Goal: Information Seeking & Learning: Learn about a topic

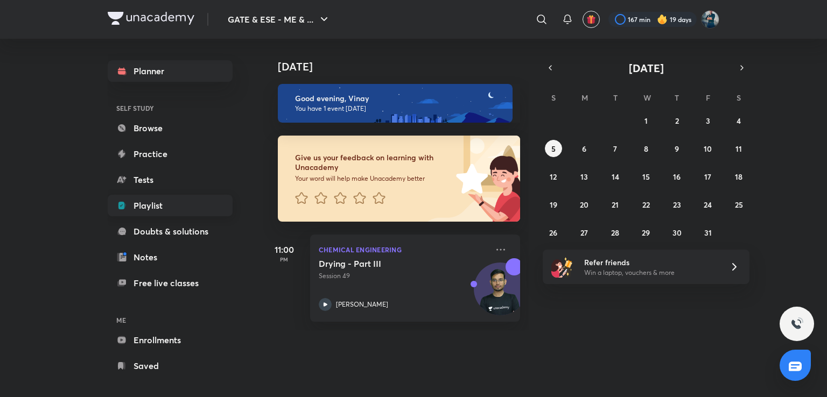
click at [174, 201] on link "Playlist" at bounding box center [170, 206] width 125 height 22
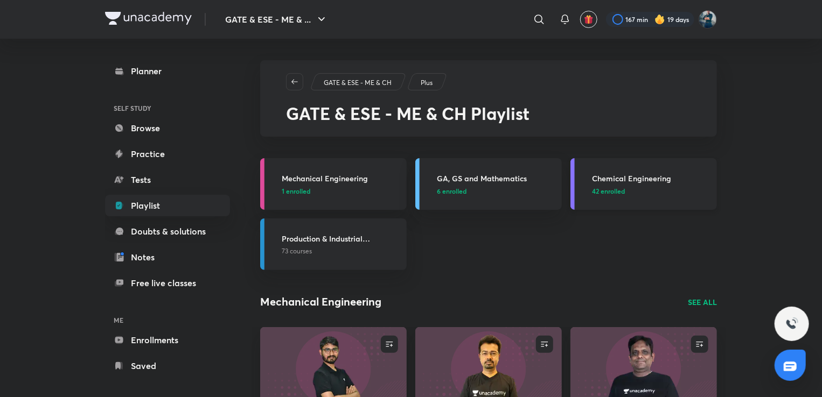
click at [628, 175] on h3 "Chemical Engineering" at bounding box center [651, 178] width 118 height 11
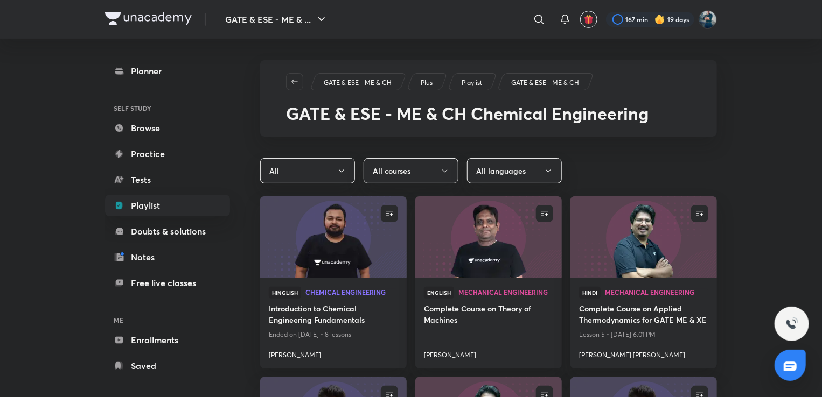
click at [620, 177] on div "All All courses All languages" at bounding box center [488, 170] width 457 height 25
click at [291, 82] on icon "button" at bounding box center [294, 82] width 9 height 9
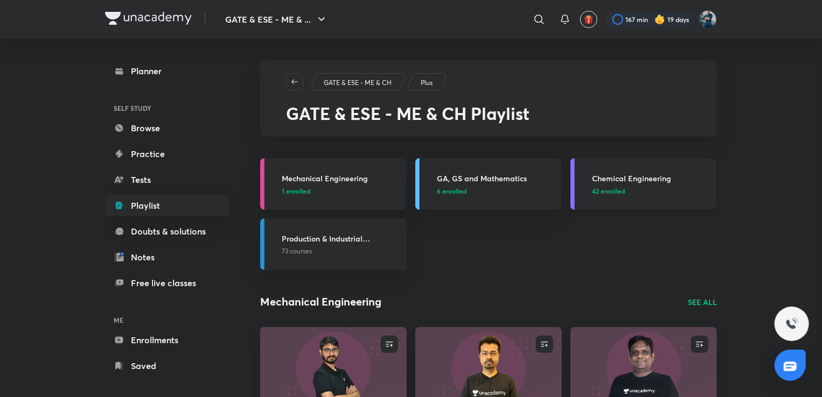
click at [626, 179] on h3 "Chemical Engineering" at bounding box center [651, 178] width 118 height 11
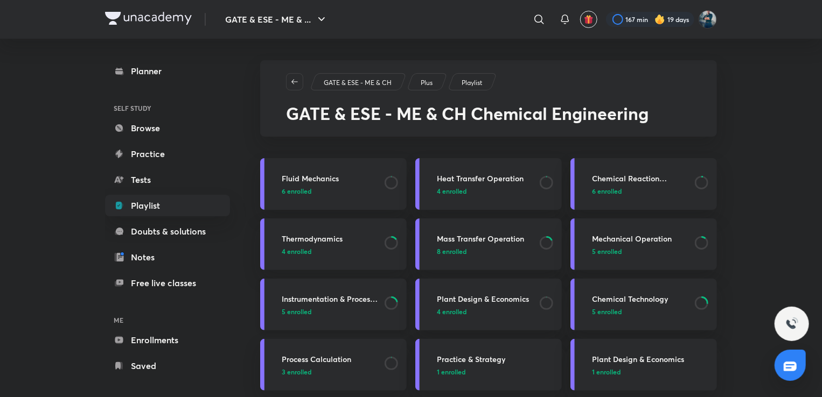
click at [349, 298] on h3 "Instrumentation & Process Control" at bounding box center [330, 298] width 96 height 11
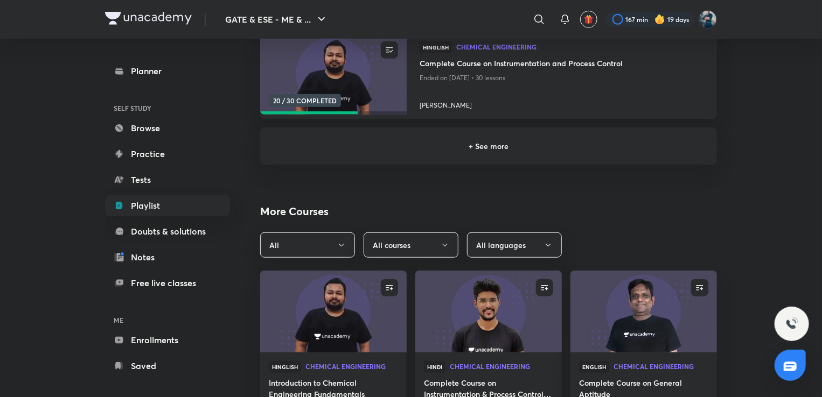
scroll to position [345, 0]
click at [328, 250] on button "All" at bounding box center [307, 244] width 95 height 25
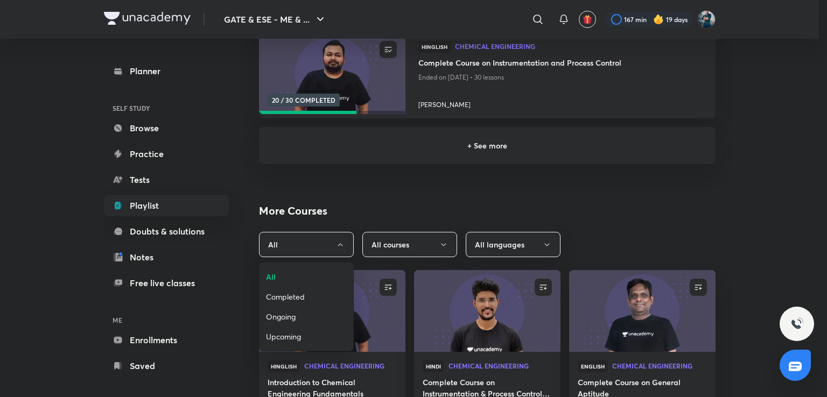
click at [301, 336] on span "Upcoming" at bounding box center [306, 336] width 81 height 11
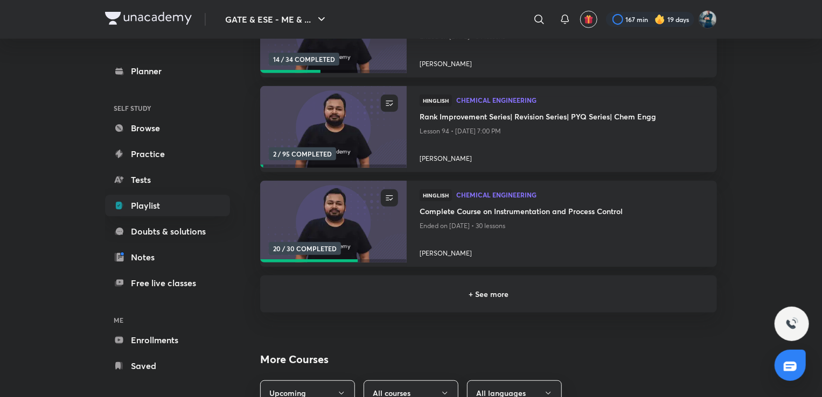
scroll to position [192, 0]
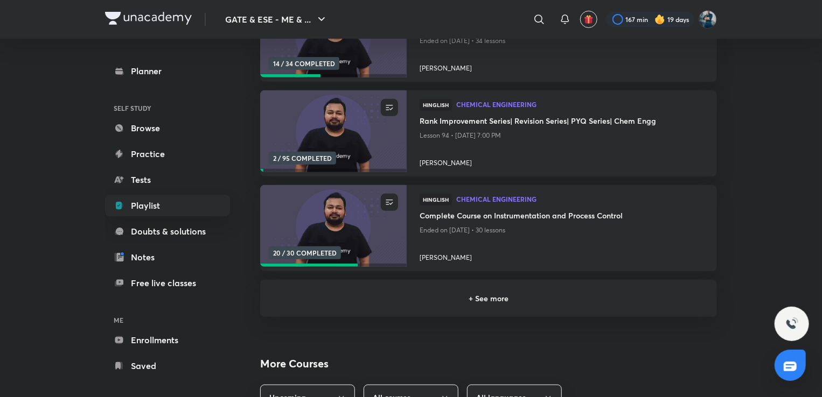
click at [376, 306] on div "+ See more" at bounding box center [488, 298] width 457 height 37
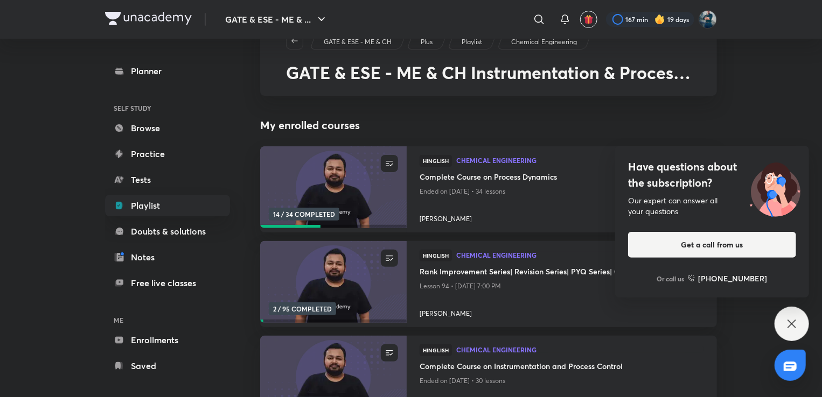
scroll to position [41, 0]
click at [789, 327] on icon at bounding box center [791, 324] width 13 height 13
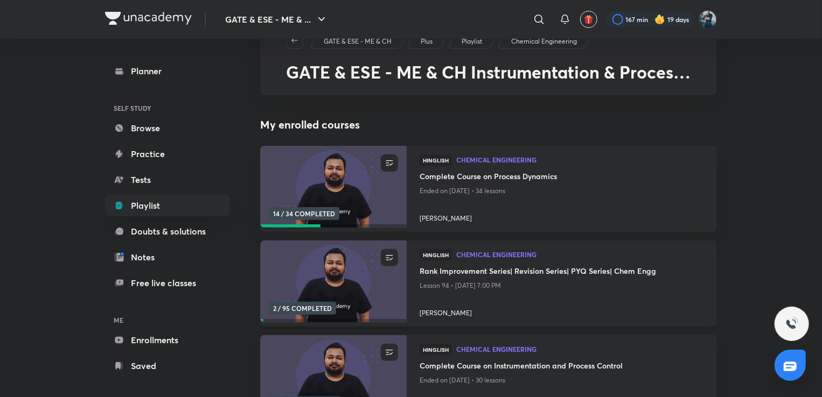
click at [594, 273] on h4 "Rank Improvement Series| Revision Series| PYQ Series| Chem Engg" at bounding box center [561, 271] width 284 height 13
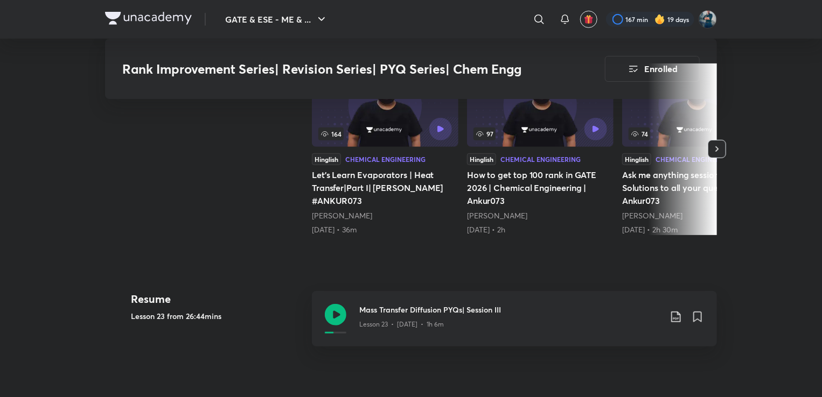
scroll to position [269, 0]
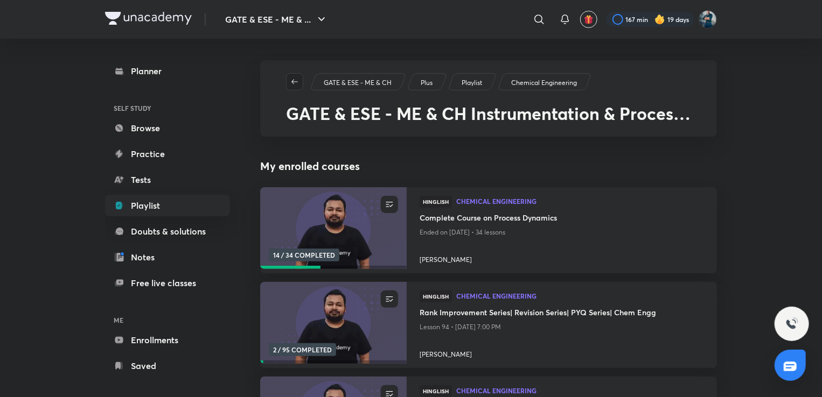
click at [290, 80] on span "button" at bounding box center [294, 82] width 16 height 9
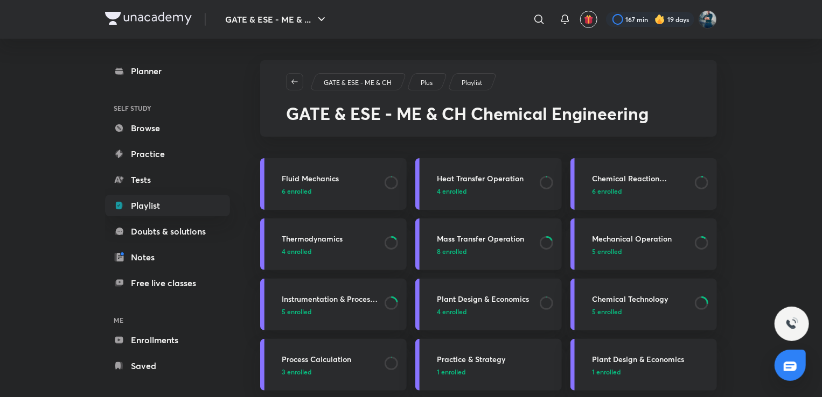
click at [510, 236] on h3 "Mass Transfer Operation" at bounding box center [485, 238] width 96 height 11
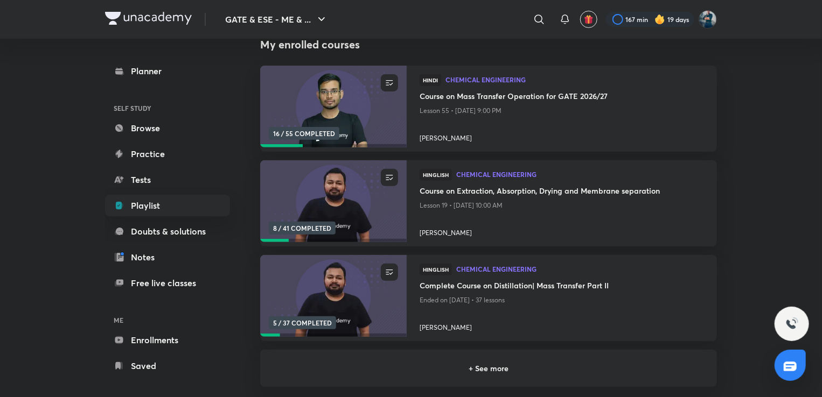
scroll to position [123, 0]
click at [516, 367] on h6 "+ See more" at bounding box center [488, 367] width 431 height 11
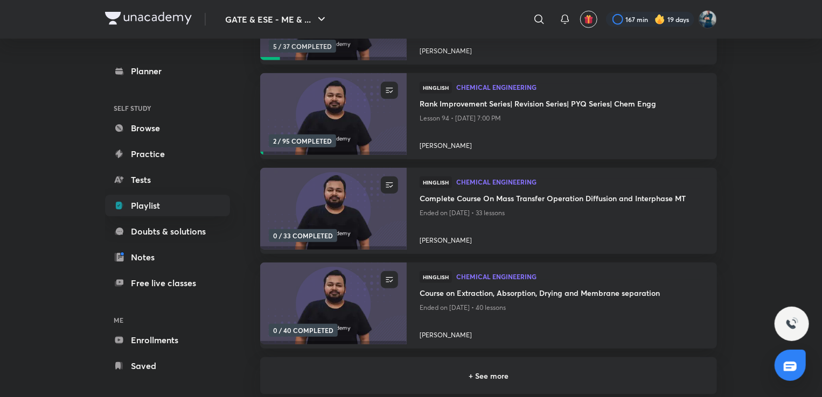
scroll to position [427, 0]
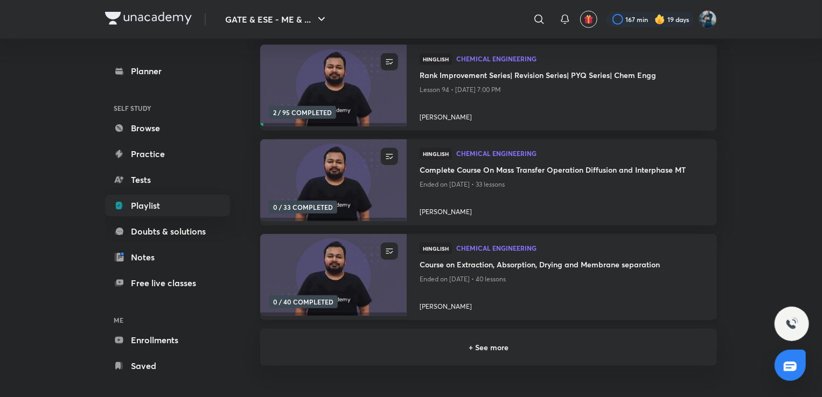
click at [536, 266] on h4 "Course on Extraction, Absorption, Drying and Membrane separation" at bounding box center [561, 265] width 284 height 13
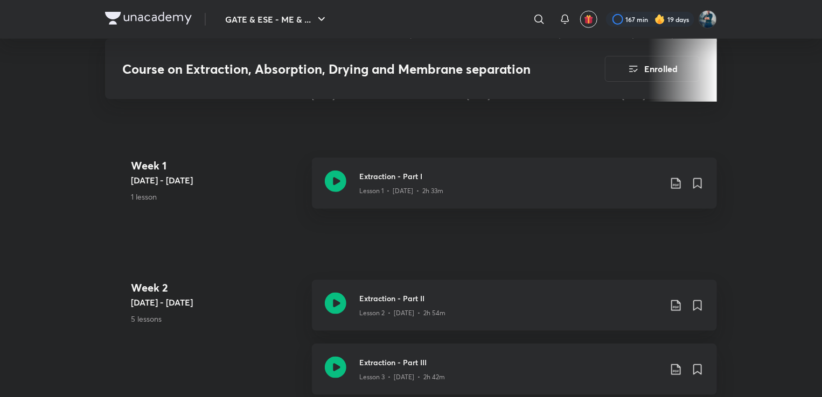
scroll to position [490, 0]
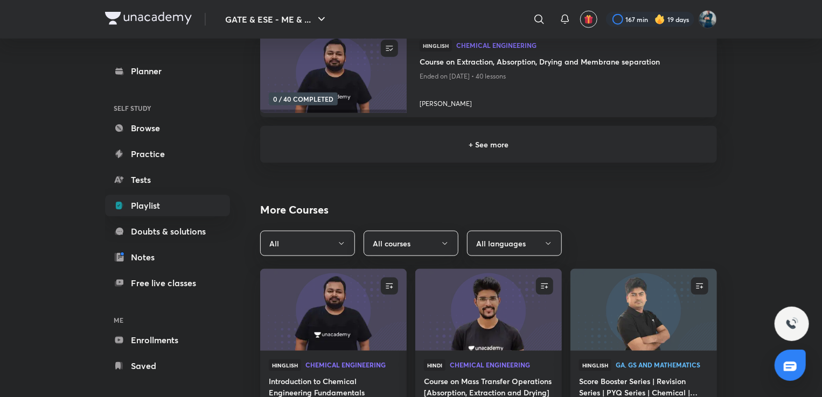
scroll to position [629, 0]
click at [510, 144] on h6 "+ See more" at bounding box center [488, 145] width 431 height 11
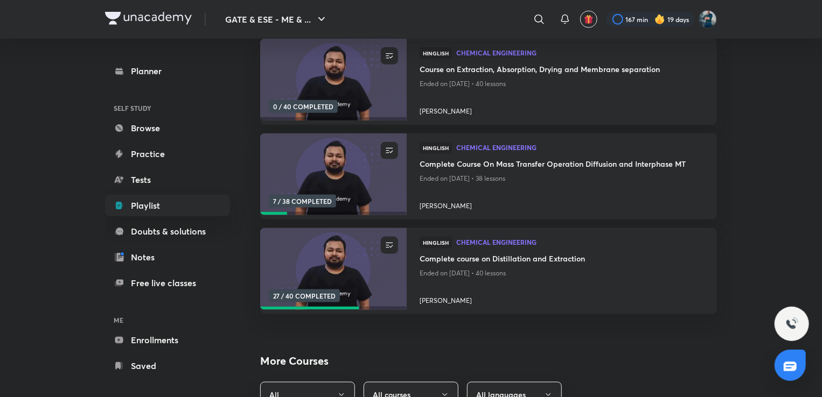
scroll to position [590, 0]
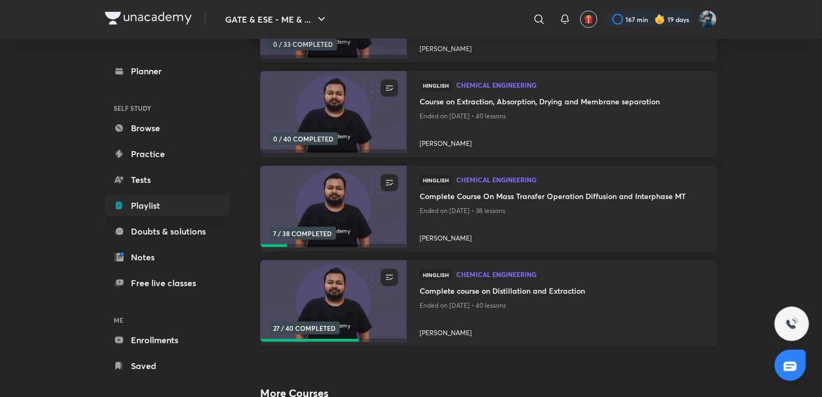
click at [489, 296] on h4 "Complete course on Distillation and Extraction" at bounding box center [561, 291] width 284 height 13
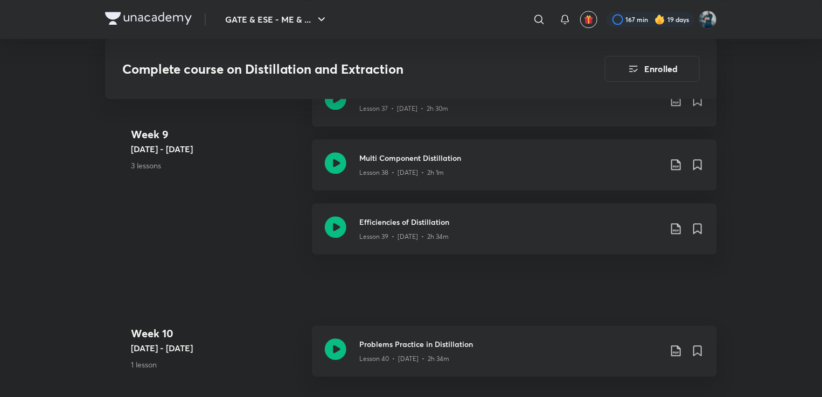
scroll to position [3452, 0]
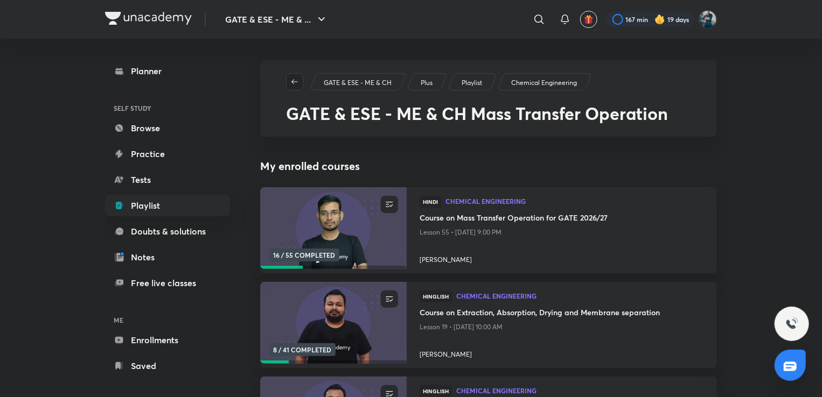
click at [297, 82] on icon "button" at bounding box center [294, 82] width 9 height 9
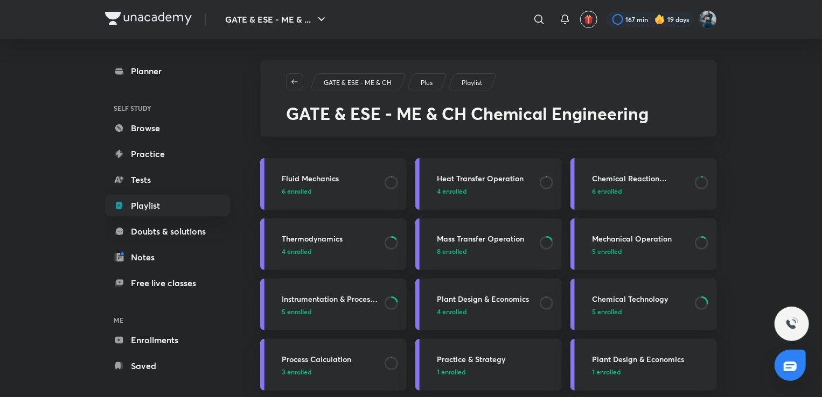
click at [603, 237] on h3 "Mechanical Operation" at bounding box center [640, 238] width 96 height 11
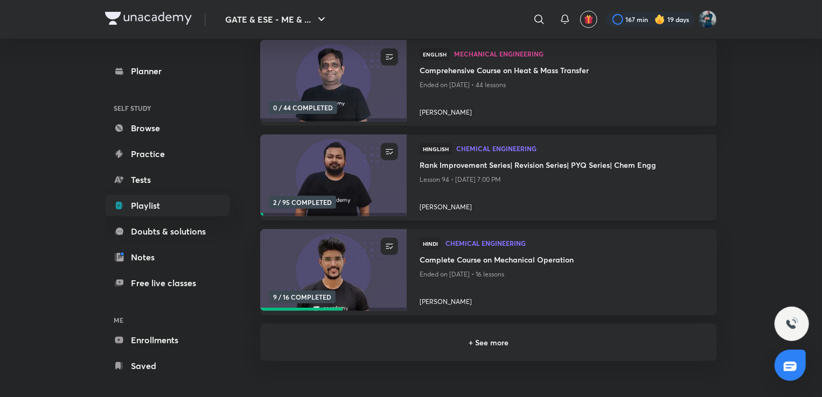
scroll to position [151, 0]
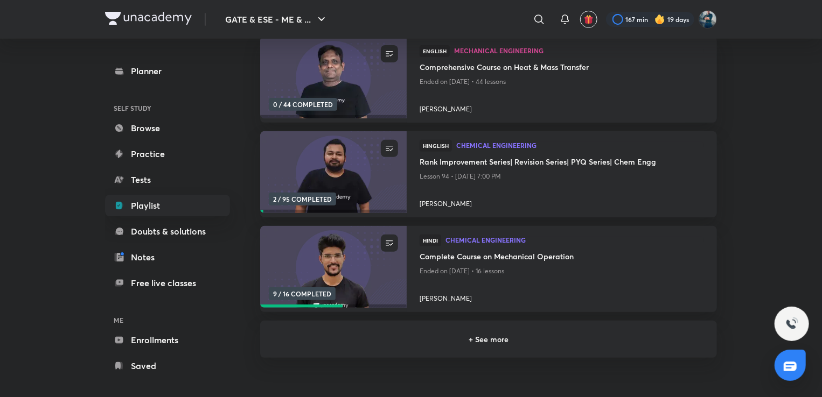
click at [511, 334] on h6 "+ See more" at bounding box center [488, 339] width 431 height 11
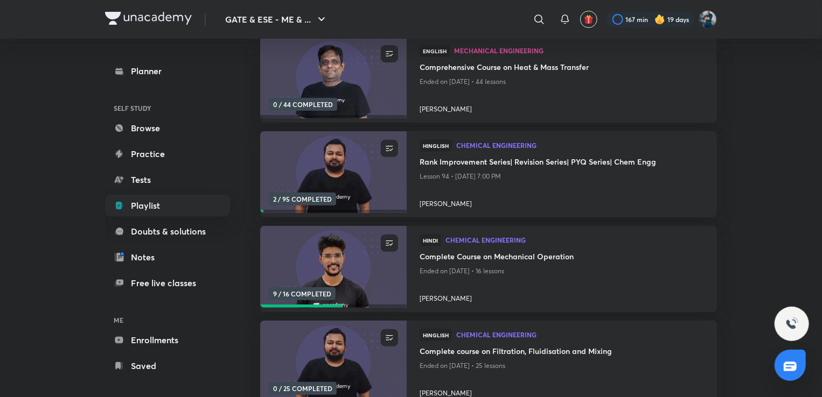
scroll to position [215, 0]
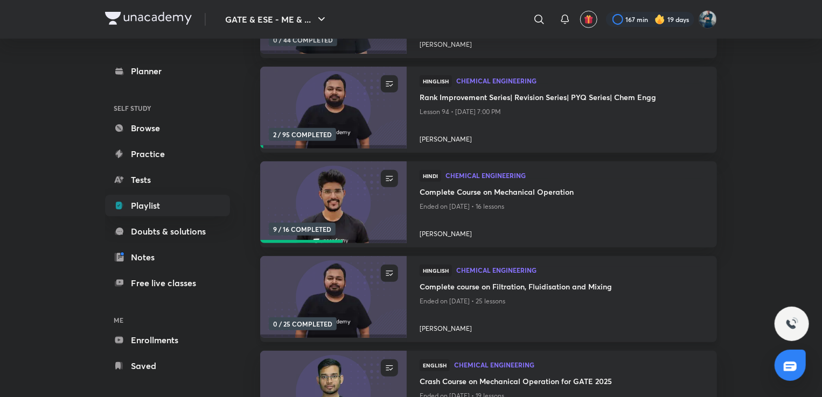
click at [500, 288] on h4 "Complete course on Filtration, Fluidisation and Mixing" at bounding box center [561, 287] width 284 height 13
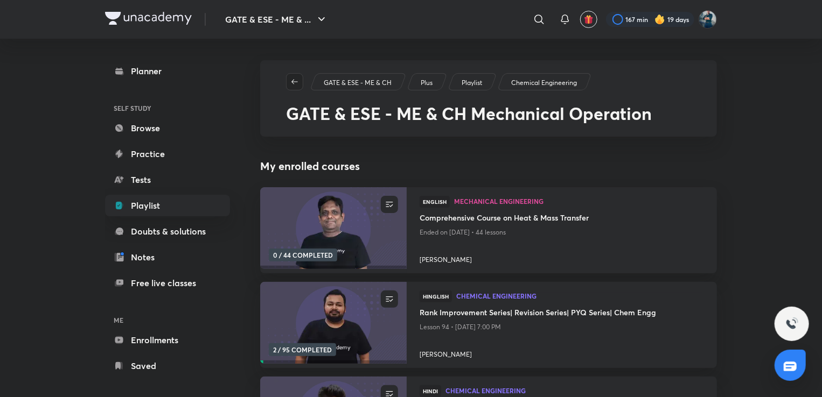
click at [296, 81] on icon "button" at bounding box center [294, 82] width 9 height 9
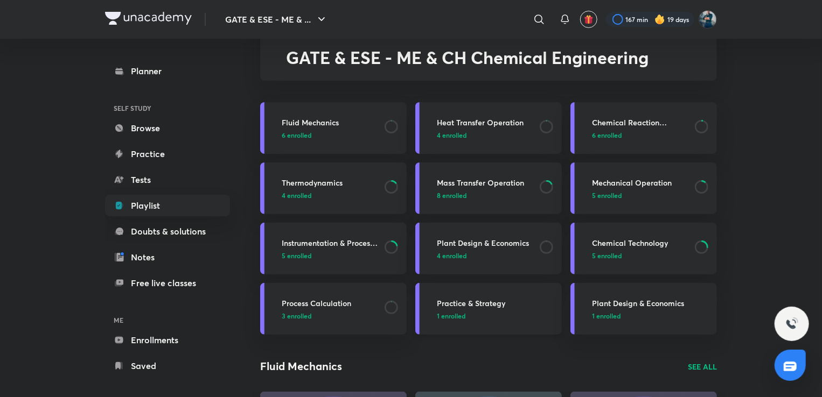
scroll to position [58, 0]
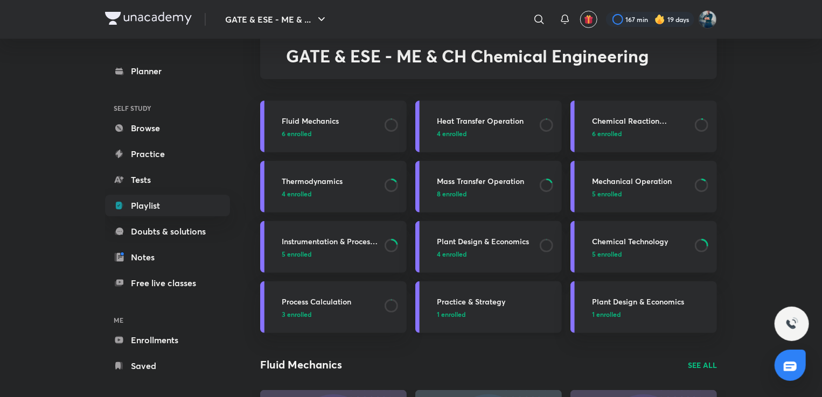
click at [478, 300] on h3 "Practice & Strategy" at bounding box center [496, 301] width 118 height 11
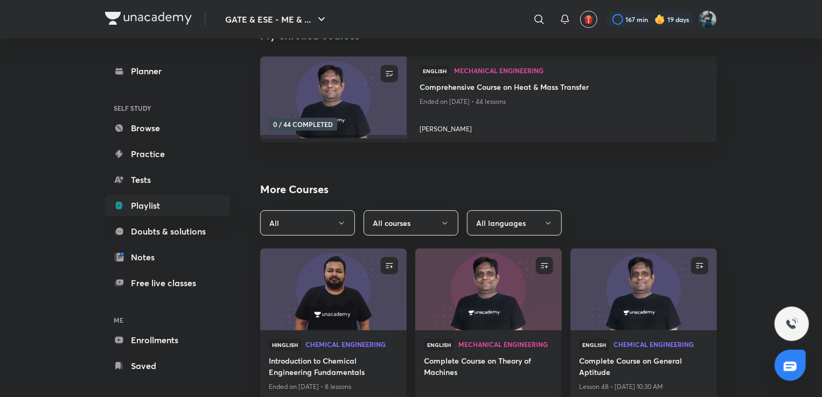
scroll to position [130, 0]
click at [336, 226] on button "All" at bounding box center [307, 223] width 95 height 25
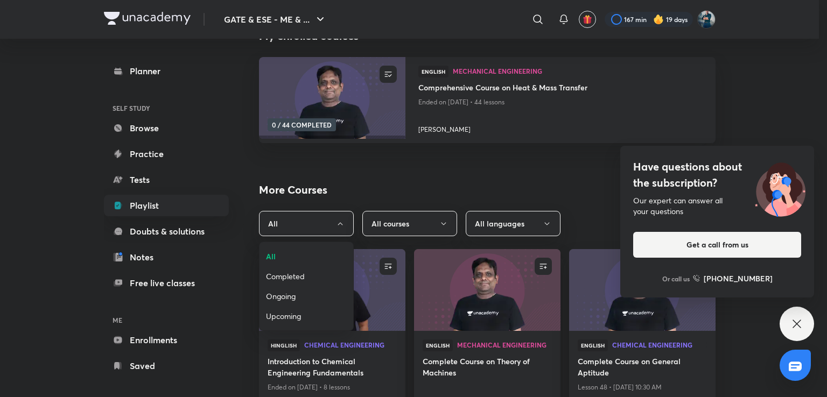
click at [300, 274] on span "Completed" at bounding box center [306, 276] width 81 height 11
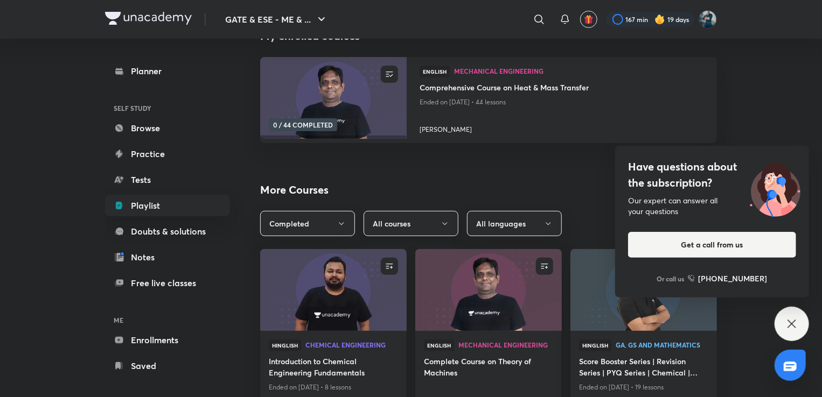
click at [446, 227] on icon "button" at bounding box center [444, 224] width 9 height 9
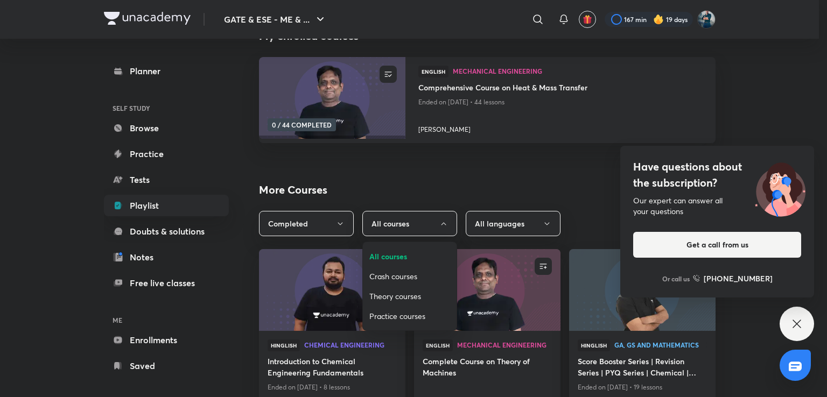
click at [402, 297] on span "Theory courses" at bounding box center [409, 296] width 81 height 11
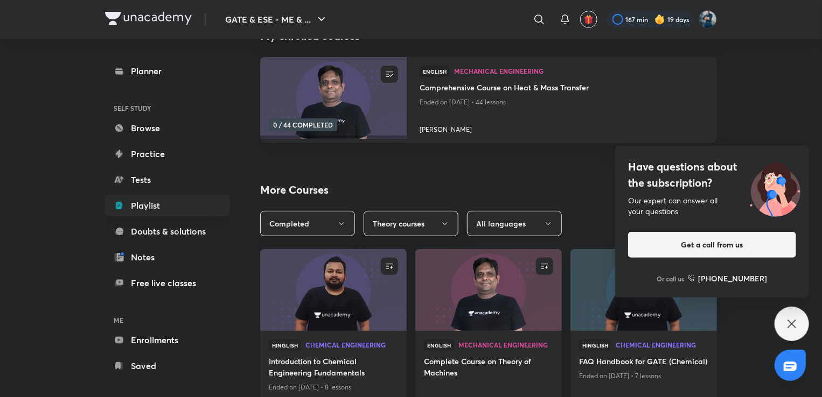
click at [523, 225] on button "All languages" at bounding box center [514, 223] width 95 height 25
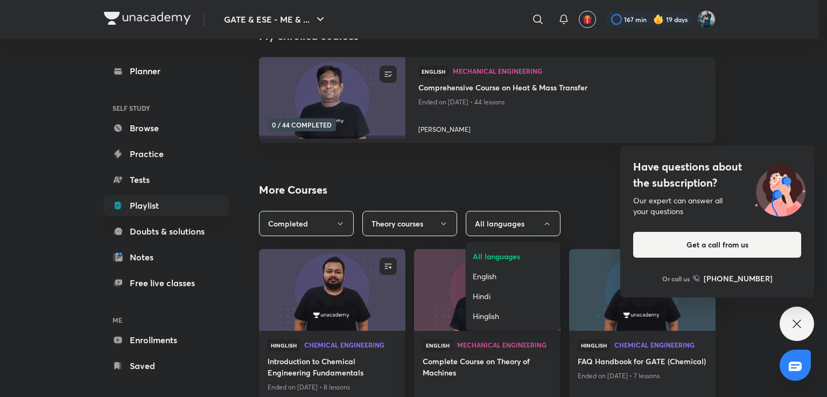
click at [492, 314] on span "Hinglish" at bounding box center [513, 316] width 81 height 11
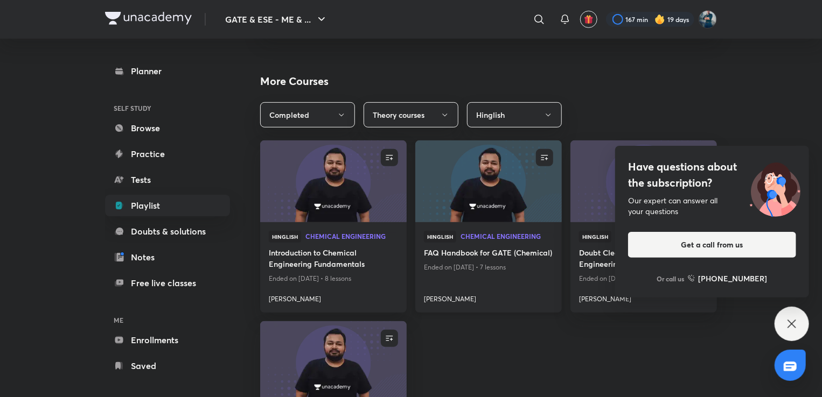
scroll to position [240, 0]
click at [786, 322] on icon at bounding box center [791, 324] width 13 height 13
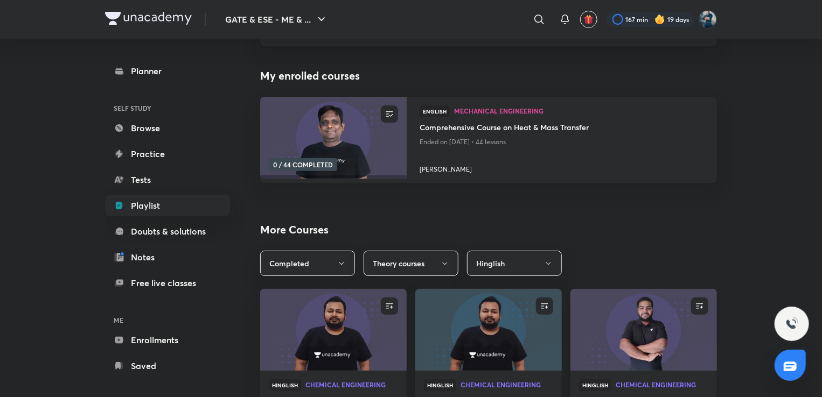
scroll to position [0, 0]
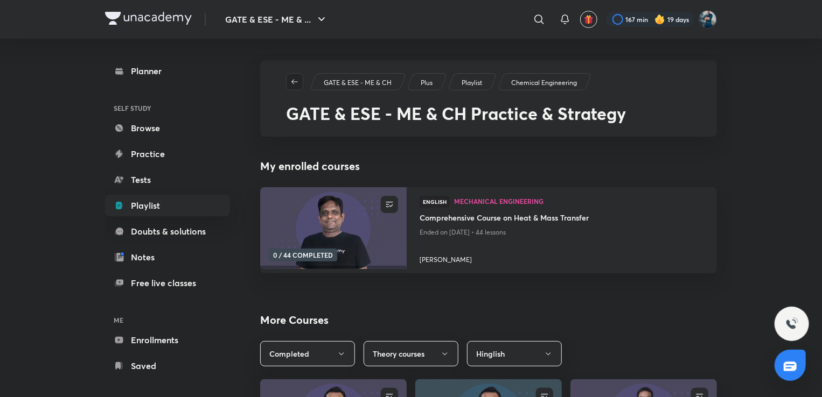
click at [290, 79] on icon "button" at bounding box center [294, 82] width 9 height 9
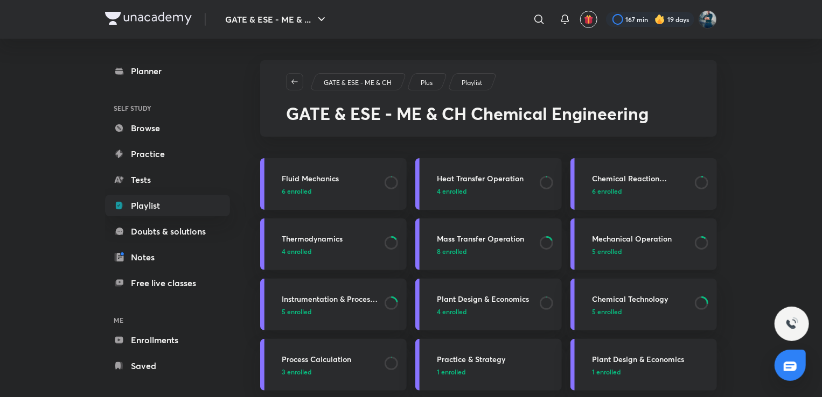
click at [602, 244] on h3 "Mechanical Operation" at bounding box center [640, 238] width 96 height 11
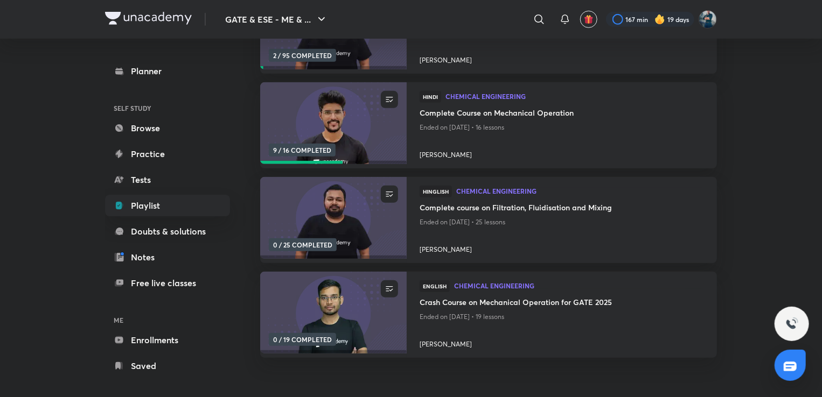
scroll to position [295, 0]
click at [483, 206] on h4 "Complete course on Filtration, Fluidisation and Mixing" at bounding box center [561, 207] width 284 height 13
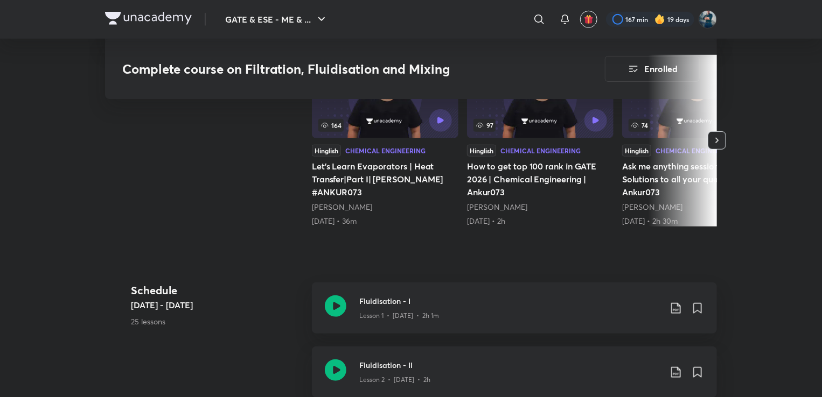
scroll to position [367, 0]
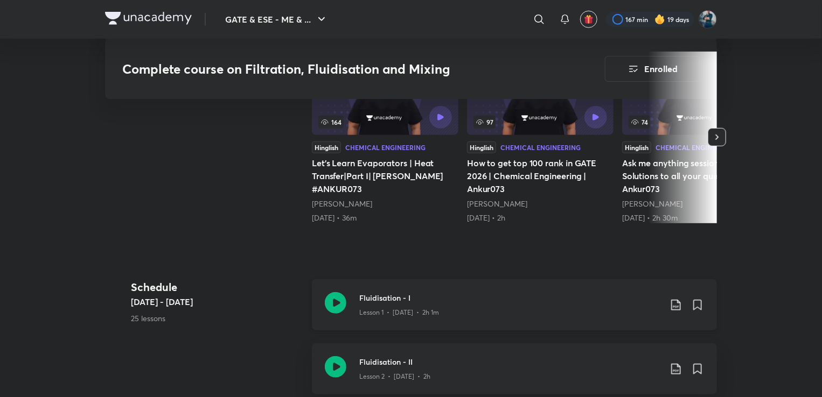
click at [381, 296] on h3 "Fluidisation - I" at bounding box center [509, 297] width 301 height 11
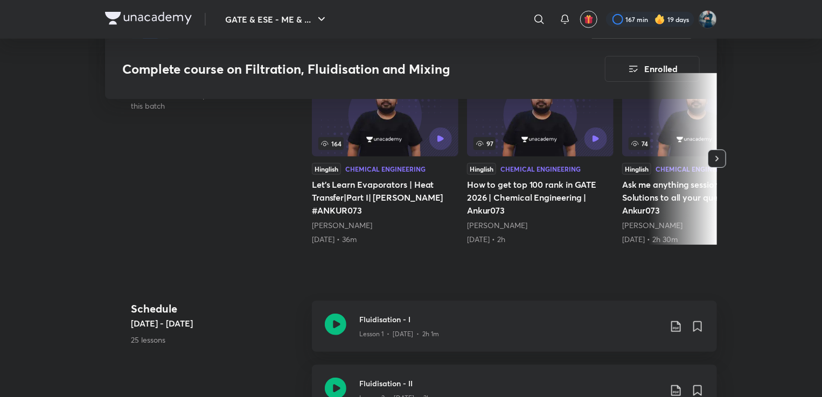
scroll to position [377, 0]
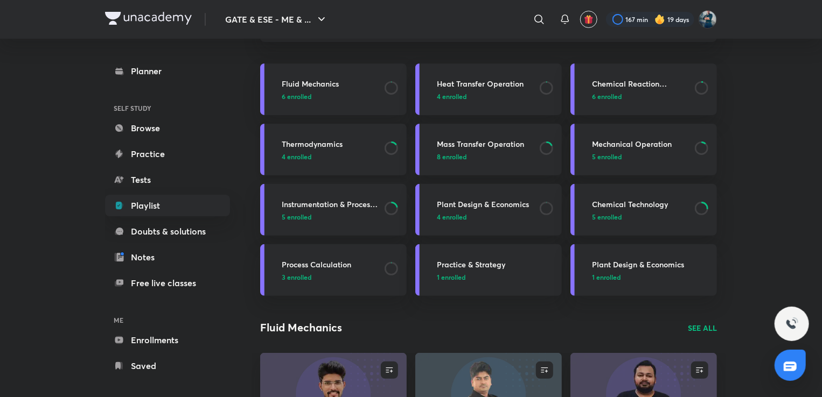
scroll to position [97, 0]
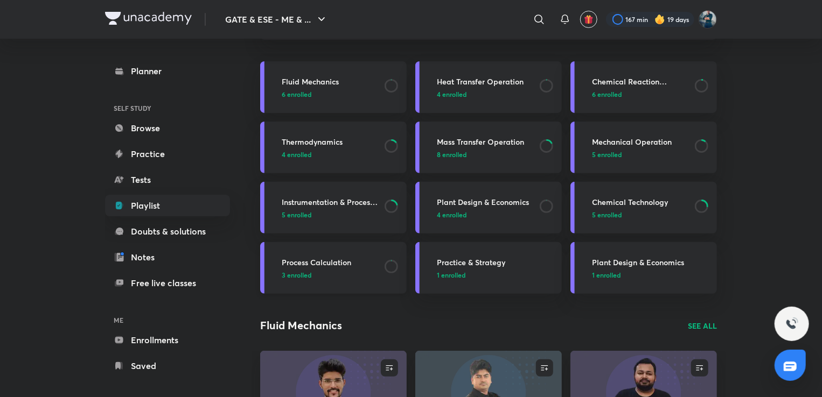
click at [341, 261] on h3 "Process Calculation" at bounding box center [330, 262] width 96 height 11
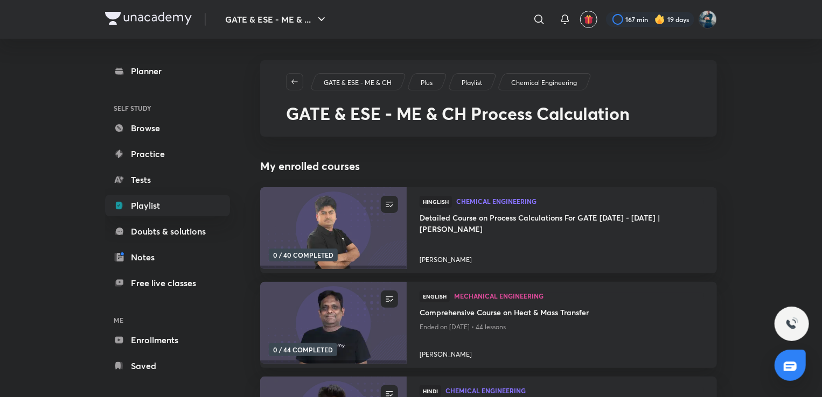
click at [780, 325] on div at bounding box center [791, 324] width 34 height 34
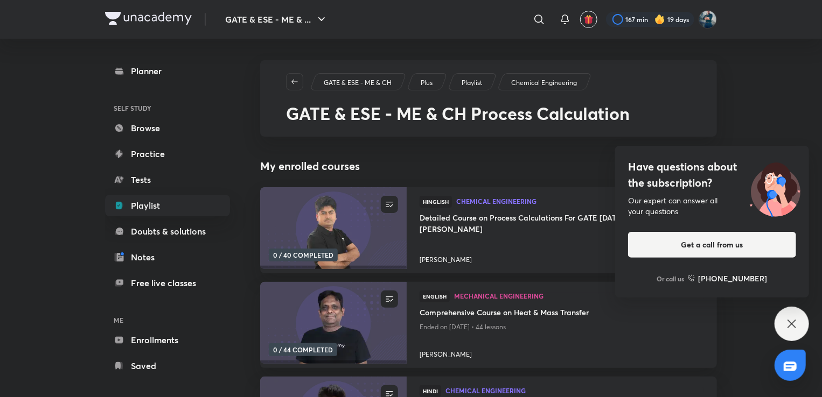
click at [784, 312] on div "Have questions about the subscription? Our expert can answer all your questions…" at bounding box center [791, 324] width 34 height 34
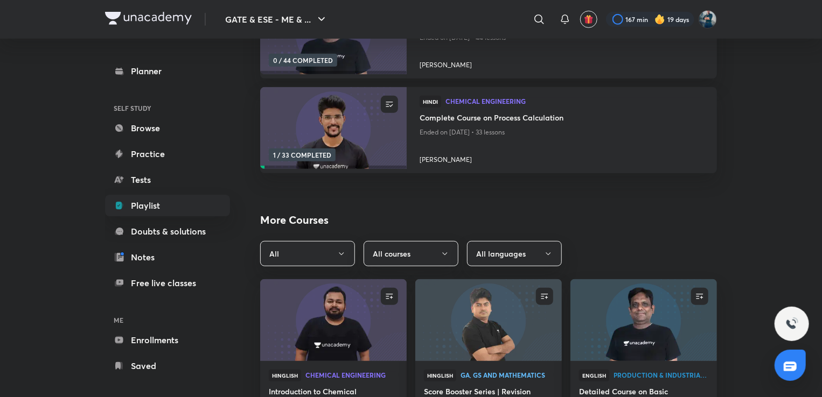
scroll to position [297, 0]
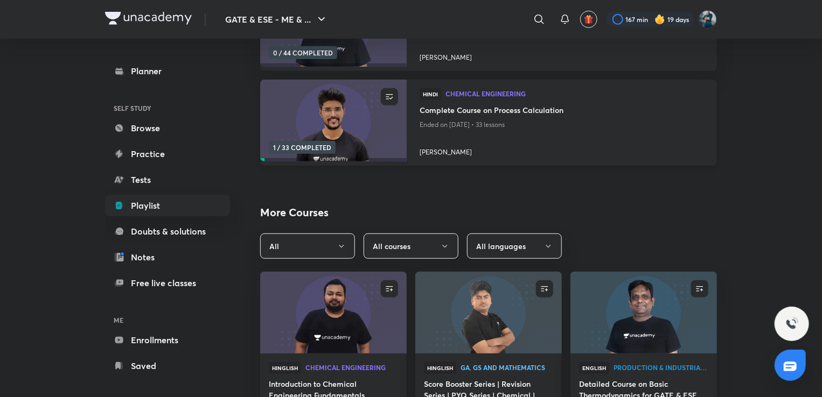
click at [545, 109] on h4 "Complete Course on Process Calculation" at bounding box center [561, 110] width 284 height 13
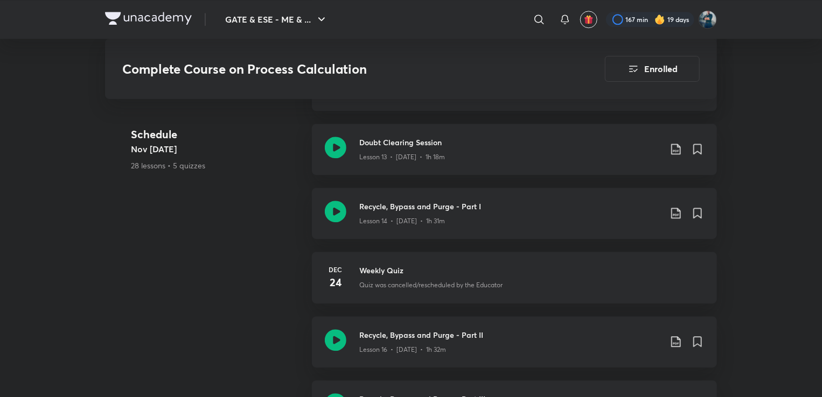
scroll to position [1391, 0]
click at [699, 212] on icon at bounding box center [697, 213] width 8 height 10
click at [684, 211] on div "Recycle, Bypass and Purge - Part I Lesson 14 • Dec 23 • 1h 31m" at bounding box center [531, 213] width 345 height 25
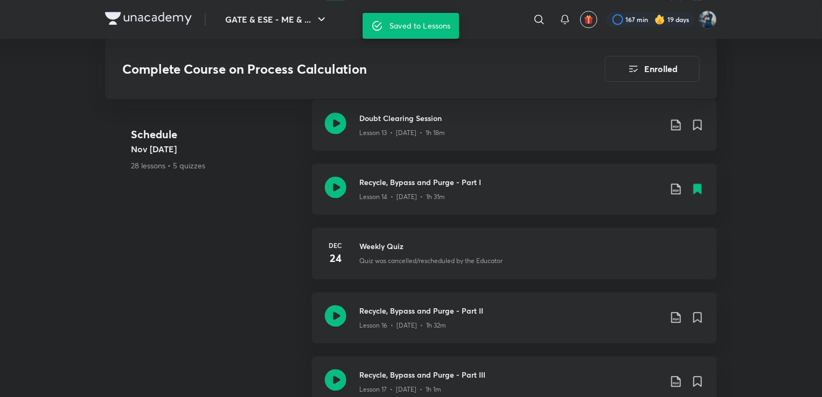
scroll to position [1414, 0]
click at [674, 192] on icon at bounding box center [675, 190] width 13 height 13
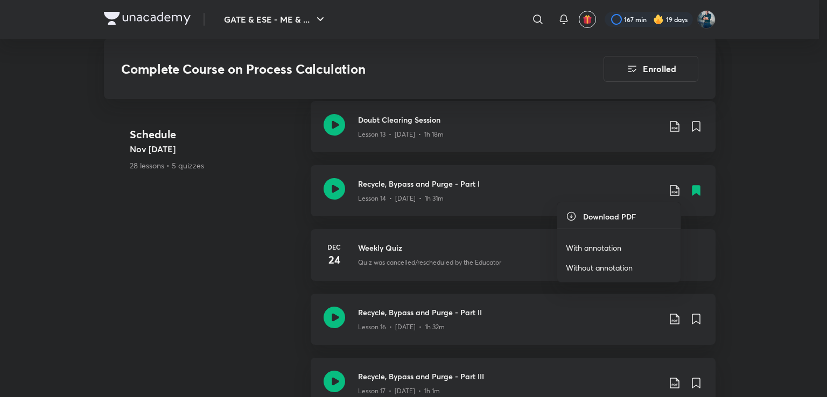
click at [609, 249] on p "With annotation" at bounding box center [593, 247] width 55 height 11
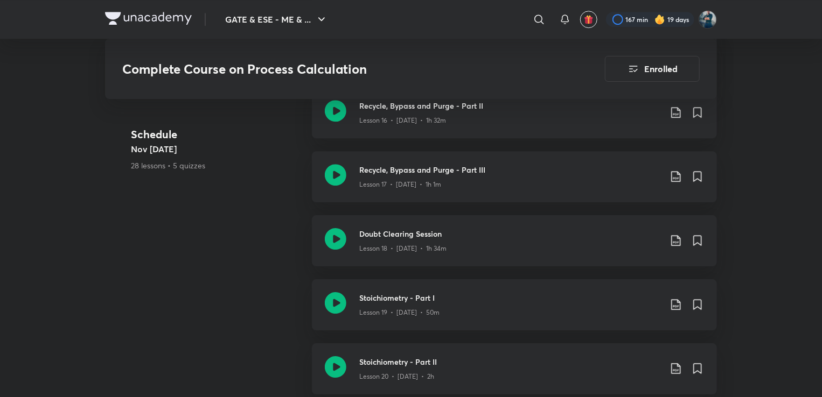
scroll to position [1644, 0]
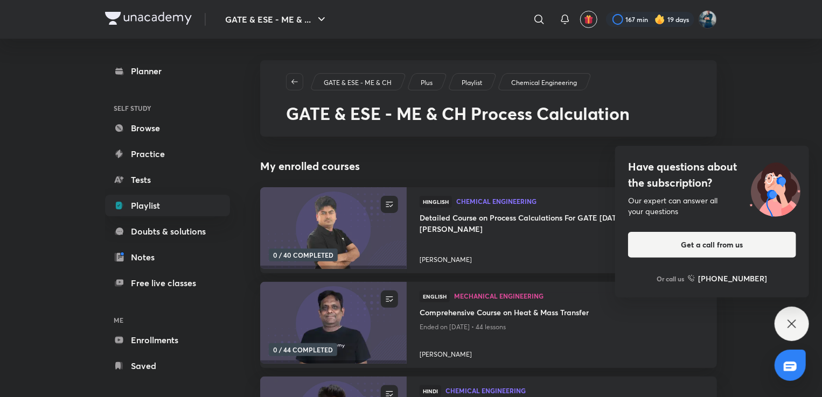
click at [790, 316] on div "Have questions about the subscription? Our expert can answer all your questions…" at bounding box center [791, 324] width 34 height 34
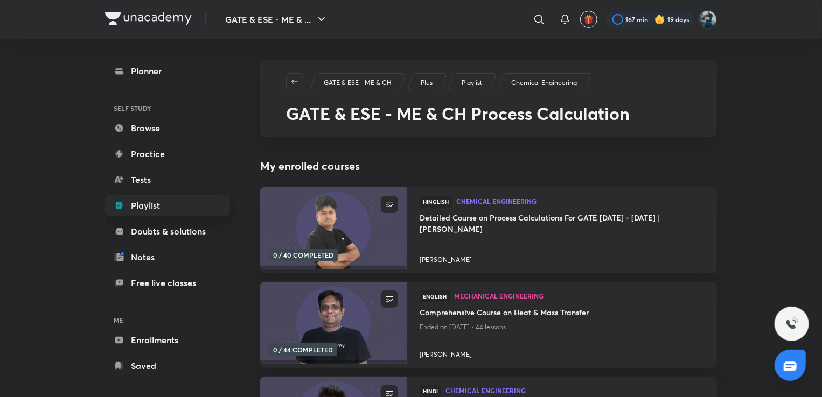
click at [158, 206] on link "Playlist" at bounding box center [167, 206] width 125 height 22
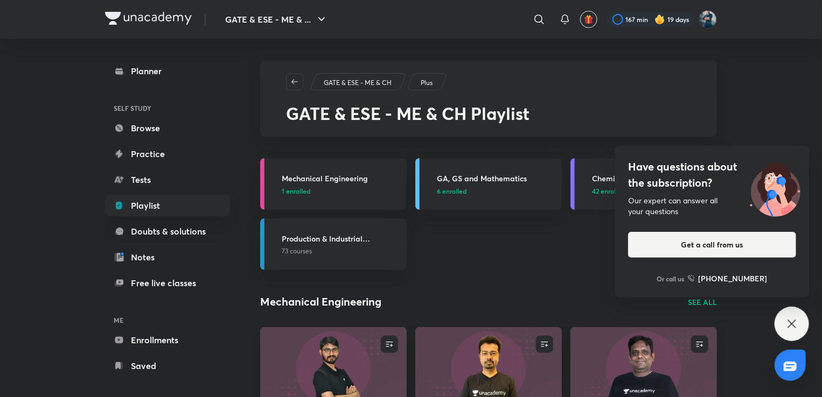
click at [594, 178] on h3 "Chemical Engineering" at bounding box center [651, 178] width 118 height 11
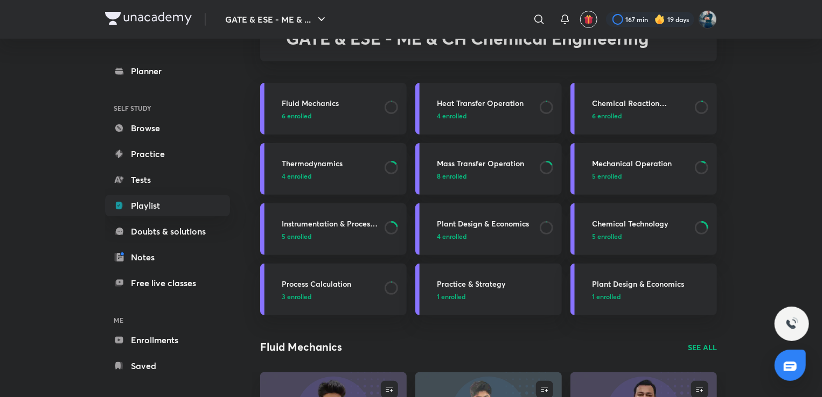
scroll to position [80, 0]
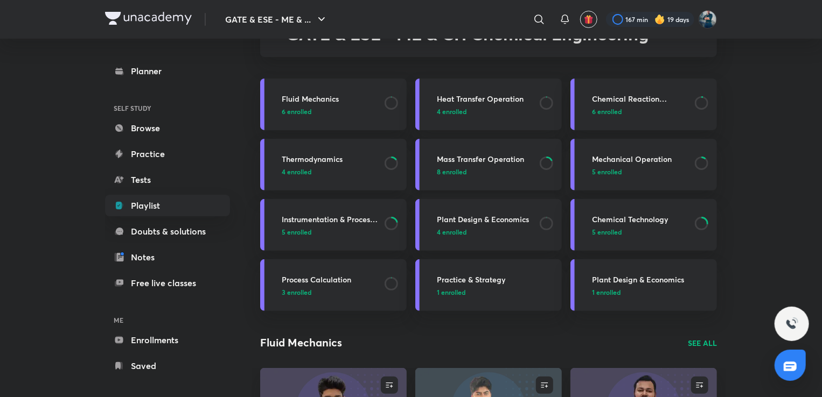
click at [472, 161] on h3 "Mass Transfer Operation" at bounding box center [485, 158] width 96 height 11
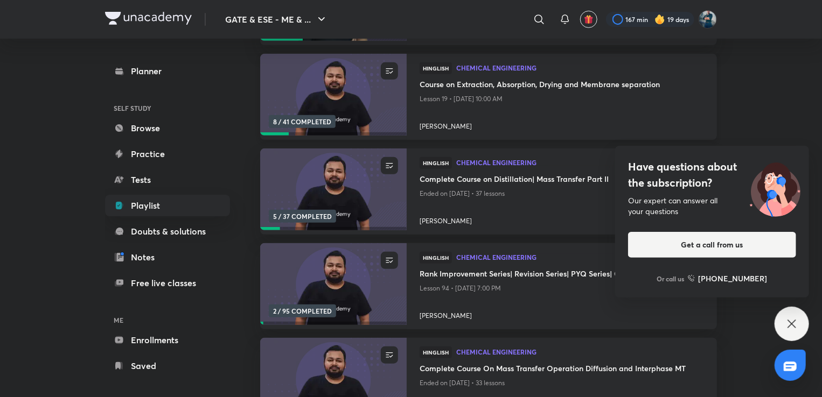
scroll to position [228, 0]
click at [794, 332] on div "Have questions about the subscription? Our expert can answer all your questions…" at bounding box center [791, 324] width 34 height 34
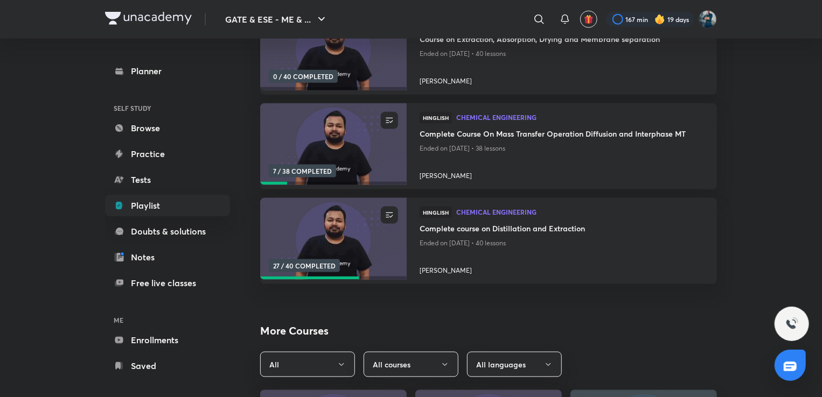
scroll to position [654, 0]
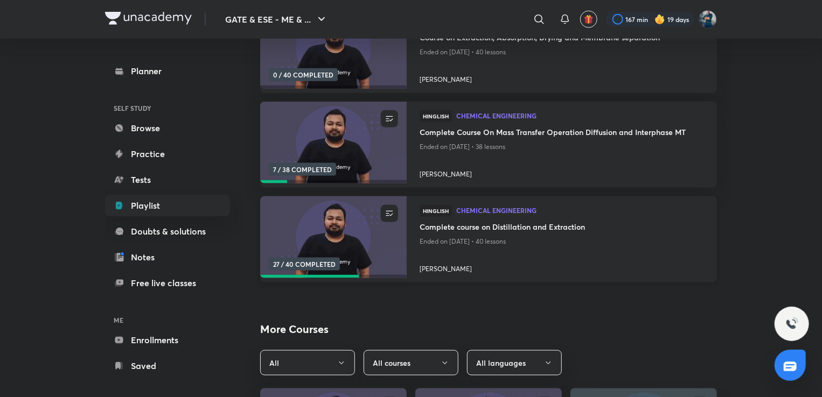
click at [554, 222] on h4 "Complete course on Distillation and Extraction" at bounding box center [561, 227] width 284 height 13
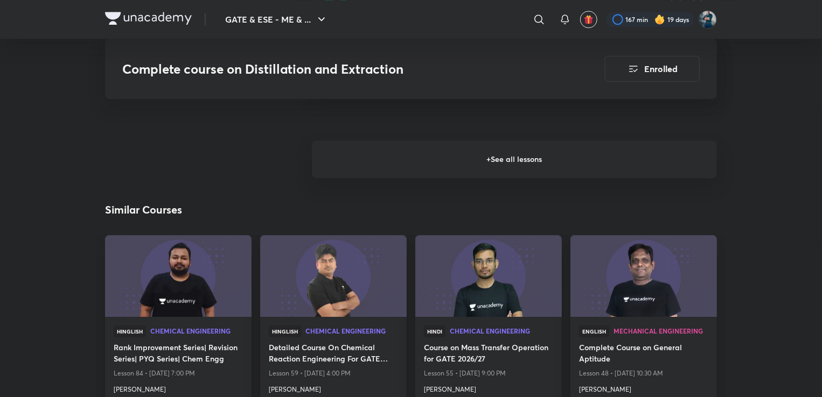
scroll to position [1533, 0]
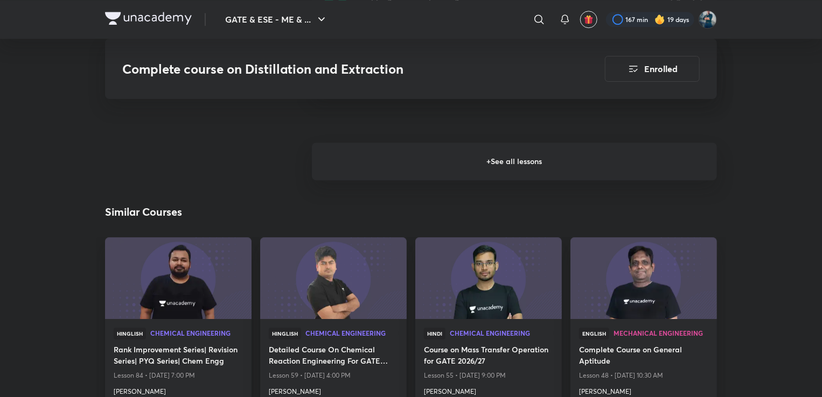
click at [556, 167] on h6 "+ See all lessons" at bounding box center [514, 162] width 405 height 38
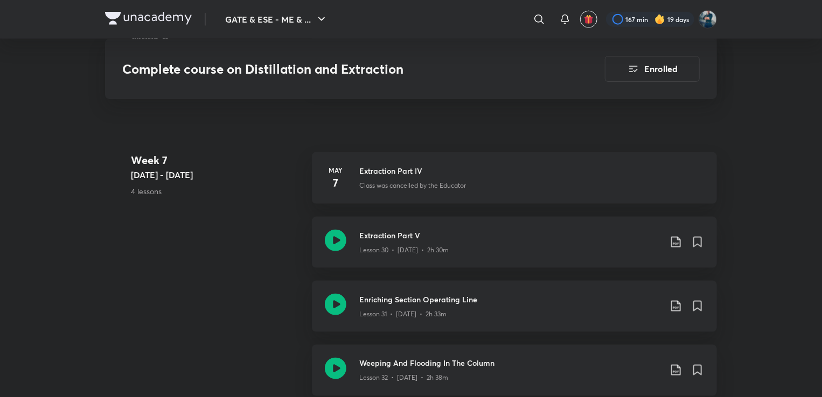
scroll to position [2745, 0]
click at [411, 233] on h3 "Extraction Part V" at bounding box center [509, 234] width 301 height 11
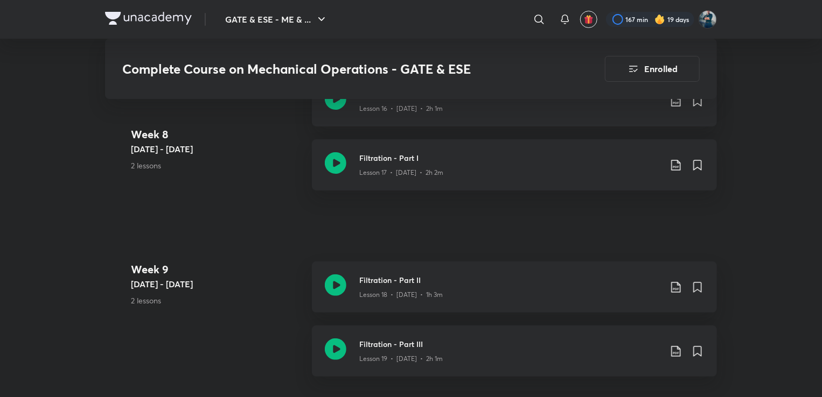
scroll to position [2032, 0]
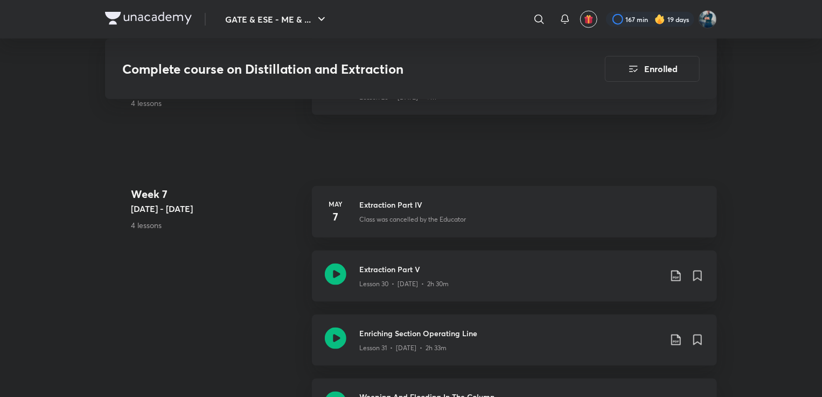
scroll to position [2678, 0]
